Goal: Communication & Community: Participate in discussion

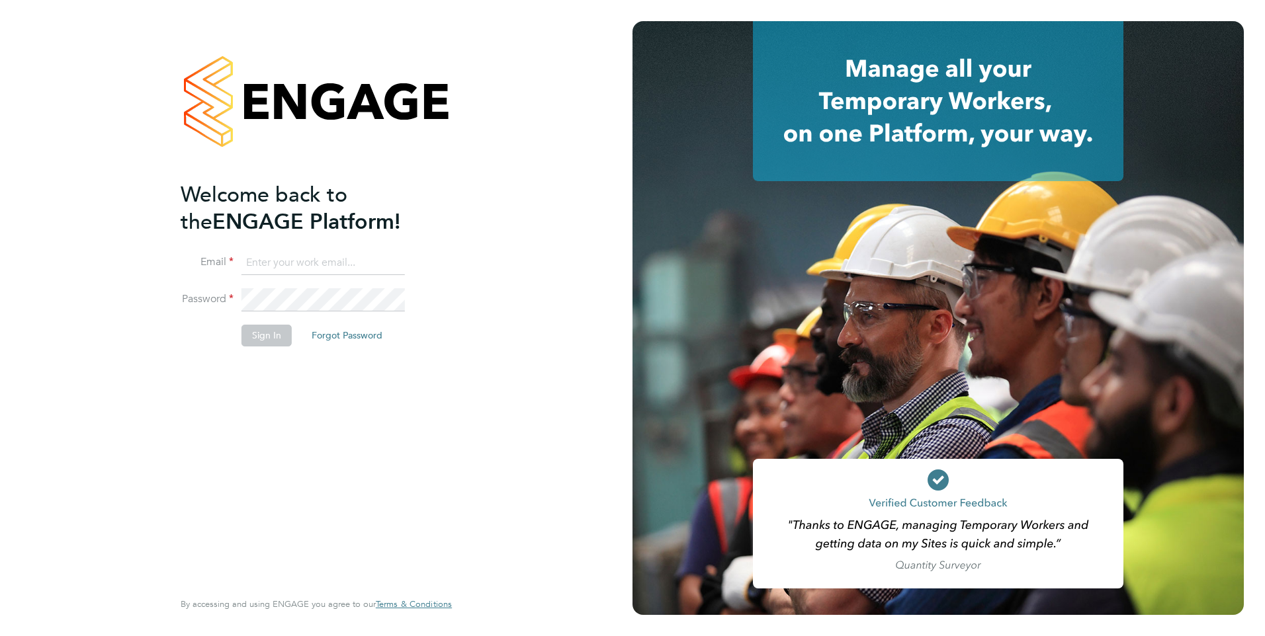
type input "jtarling@provision-recruitment.co.uk"
click at [273, 333] on button "Sign In" at bounding box center [266, 335] width 50 height 21
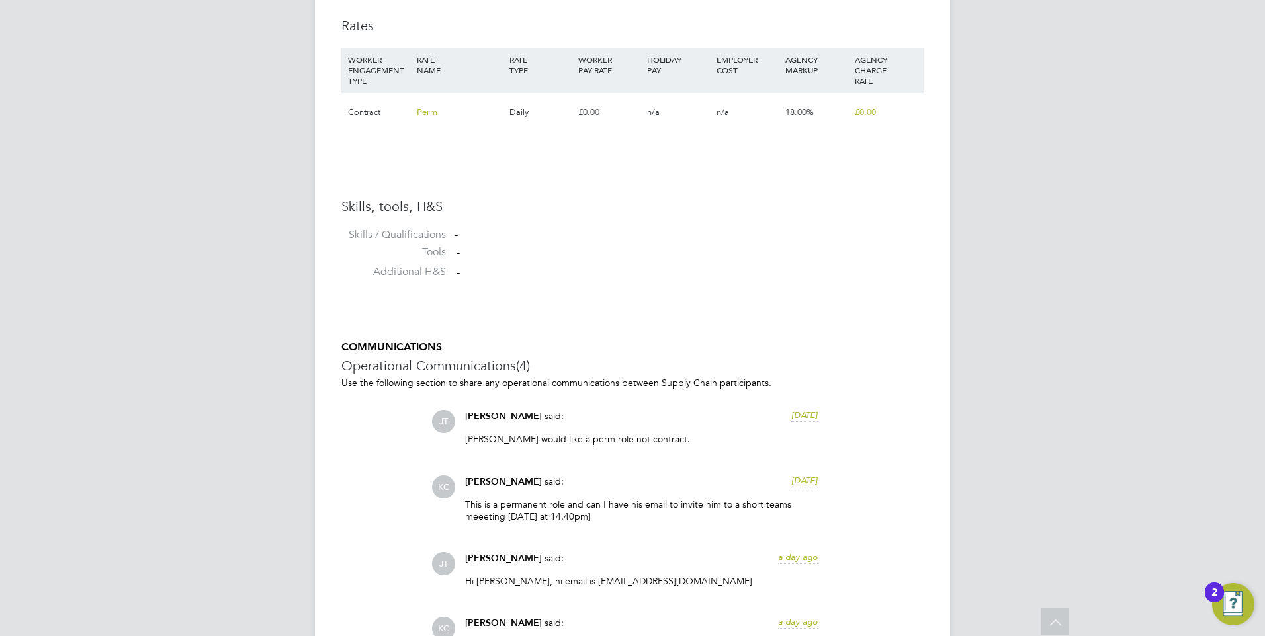
scroll to position [926, 0]
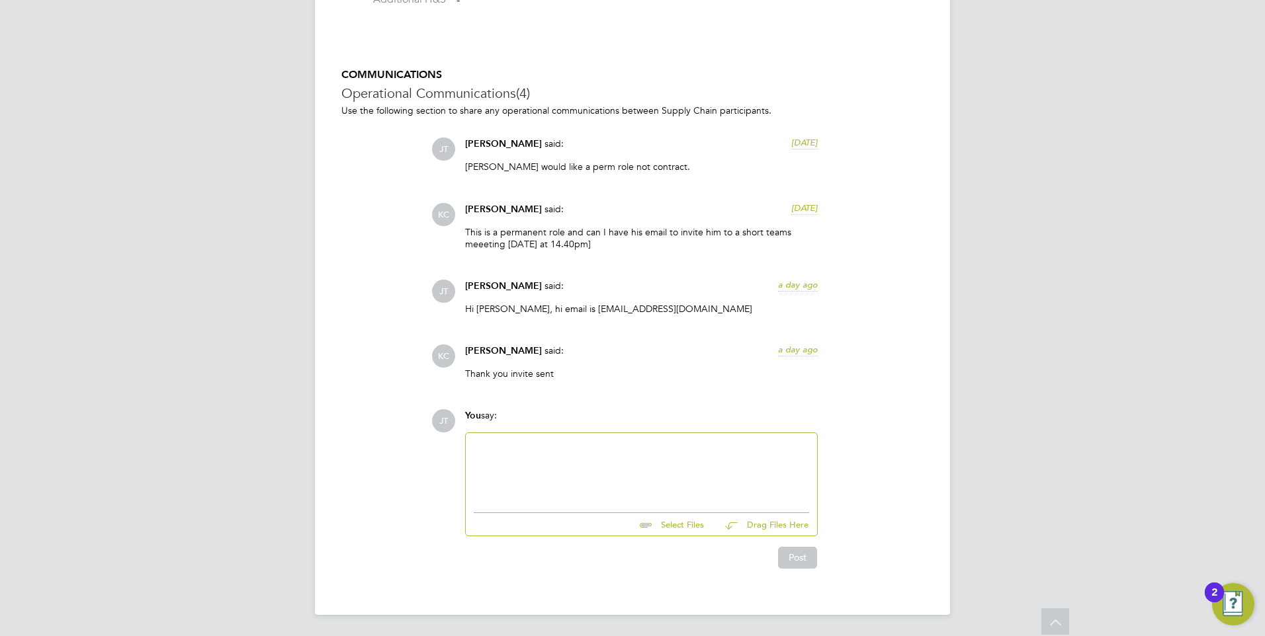
click at [561, 457] on div at bounding box center [641, 469] width 335 height 57
click at [800, 568] on button "Post" at bounding box center [797, 557] width 39 height 21
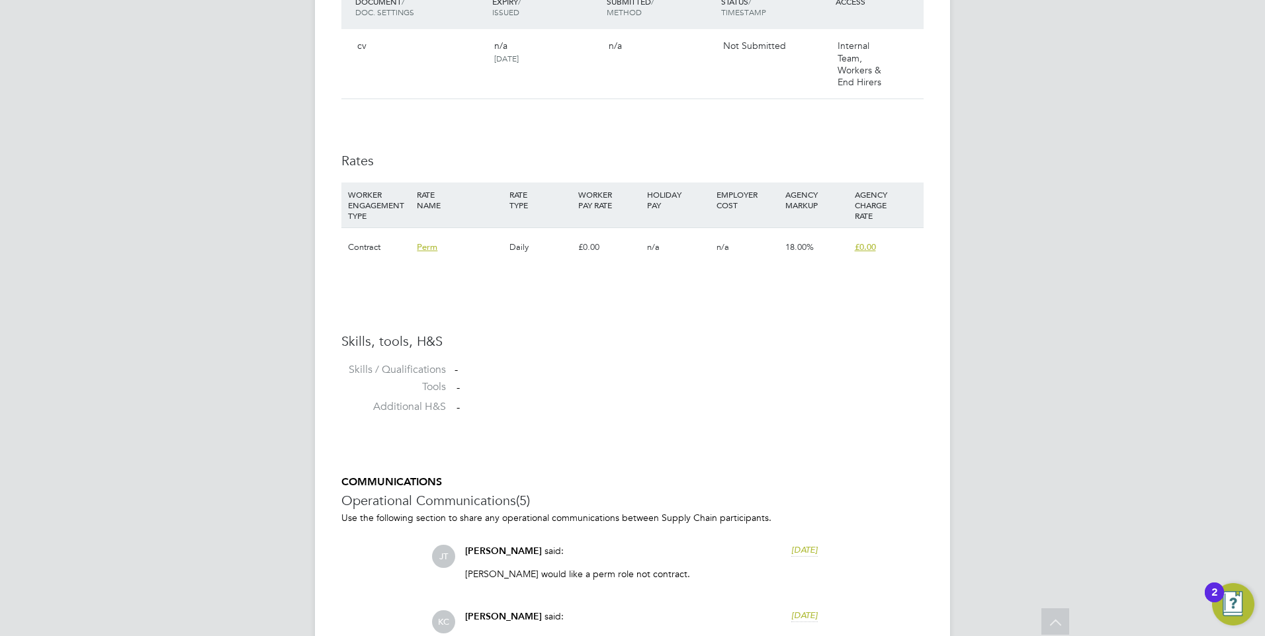
scroll to position [845, 0]
